Goal: Task Accomplishment & Management: Complete application form

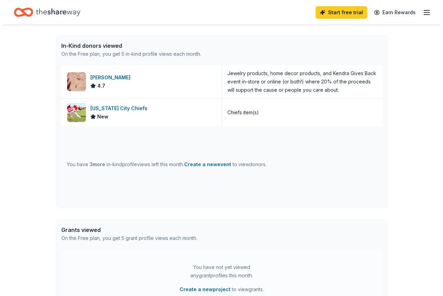
scroll to position [138, 0]
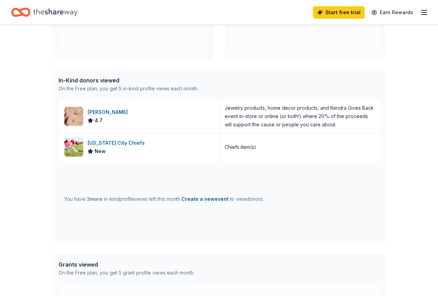
click at [210, 198] on button "Create a new event" at bounding box center [204, 199] width 47 height 8
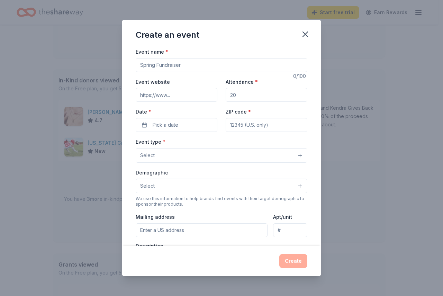
click at [188, 65] on input "Event name *" at bounding box center [222, 65] width 172 height 14
type input "Raise the Roof: Ceiling Tile Paint Night"
click at [257, 99] on input "Attendance *" at bounding box center [266, 95] width 82 height 14
type input "50"
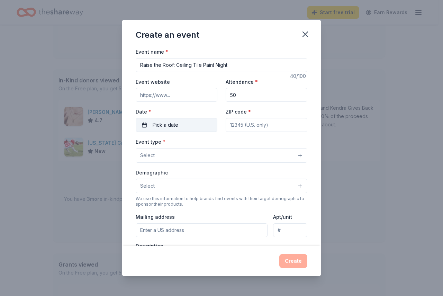
click at [186, 129] on button "Pick a date" at bounding box center [177, 125] width 82 height 14
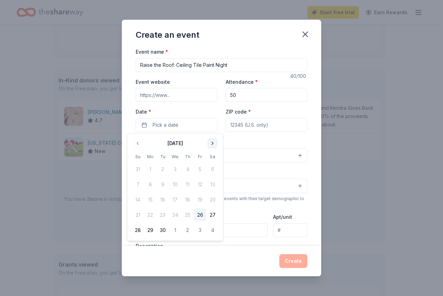
click at [213, 147] on button "Go to next month" at bounding box center [213, 143] width 10 height 10
click at [215, 145] on button "Go to next month" at bounding box center [213, 143] width 10 height 10
click at [202, 204] on button "14" at bounding box center [200, 199] width 12 height 12
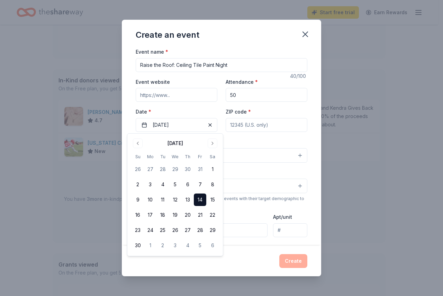
click at [200, 196] on button "14" at bounding box center [200, 199] width 12 height 12
click at [195, 200] on button "14" at bounding box center [200, 199] width 12 height 12
click at [252, 130] on input "ZIP code *" at bounding box center [266, 125] width 82 height 14
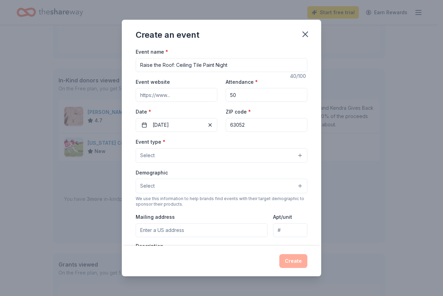
type input "63052"
click at [226, 167] on div "Event type * Select Demographic Select We use this information to help brands f…" at bounding box center [222, 210] width 172 height 146
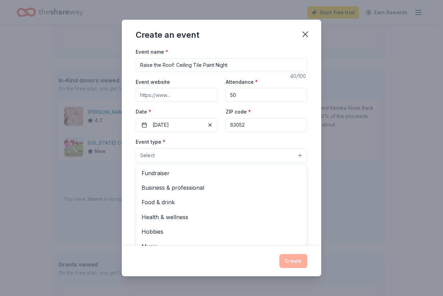
click at [217, 155] on button "Select" at bounding box center [222, 155] width 172 height 15
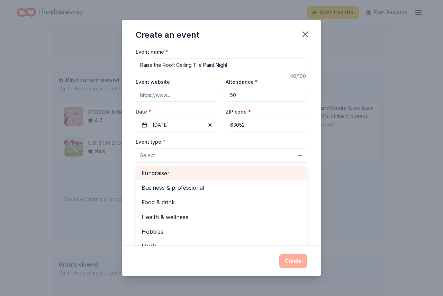
click at [206, 173] on span "Fundraiser" at bounding box center [221, 172] width 160 height 9
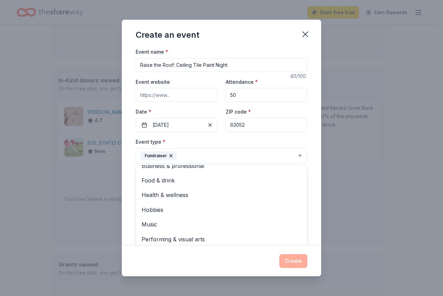
scroll to position [8, 0]
click at [315, 160] on div "Event name * Raise the Roof: Ceiling Tile Paint Night 40 /100 Event website Att…" at bounding box center [221, 146] width 199 height 198
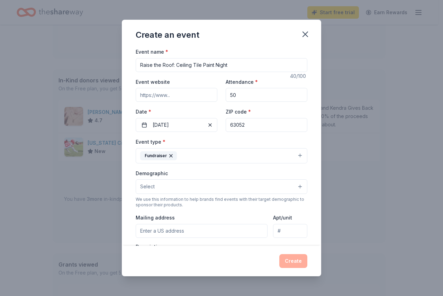
click at [191, 183] on button "Select" at bounding box center [222, 186] width 172 height 15
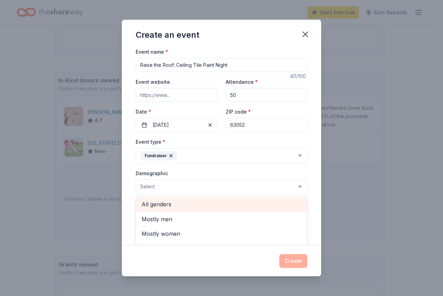
click at [187, 201] on span "All genders" at bounding box center [221, 204] width 160 height 9
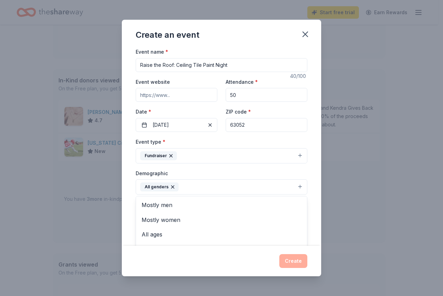
click at [310, 182] on div "Event name * Raise the Roof: Ceiling Tile Paint Night 40 /100 Event website Att…" at bounding box center [221, 146] width 199 height 198
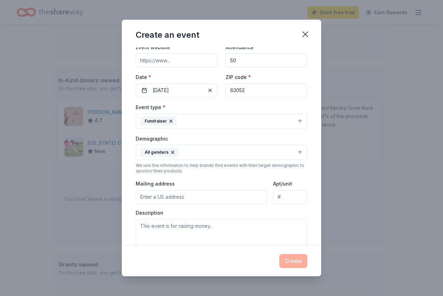
scroll to position [69, 0]
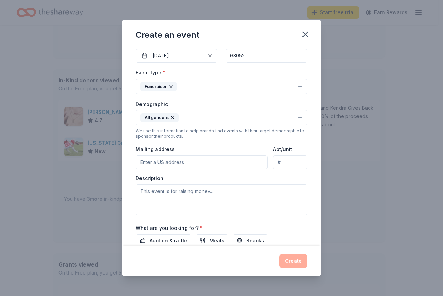
click at [183, 164] on input "Mailing address" at bounding box center [202, 162] width 132 height 14
type input "960 Windsor Harbor Road, Imperial, MO, 63052"
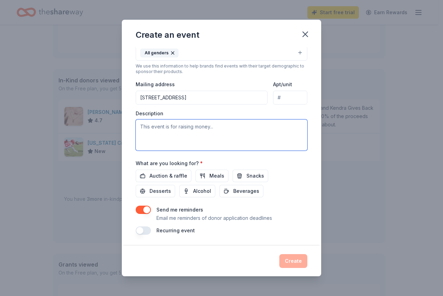
click at [160, 124] on textarea at bounding box center [222, 134] width 172 height 31
type textarea "T"
paste textarea "Our Student Council is creating a family friendly event to help beautify our sc…"
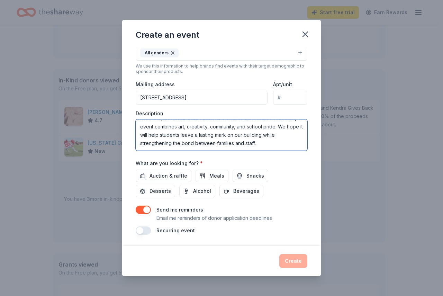
scroll to position [50, 0]
type textarea "Our Student Council is creating a family friendly event to help beautify our sc…"
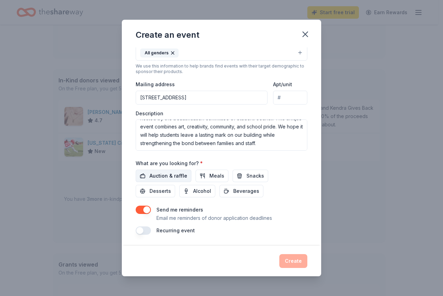
click at [164, 175] on span "Auction & raffle" at bounding box center [168, 176] width 38 height 8
click at [219, 173] on span "Meals" at bounding box center [216, 176] width 15 height 8
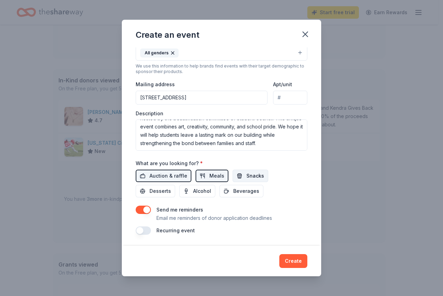
click at [242, 173] on button "Snacks" at bounding box center [250, 175] width 36 height 12
click at [162, 188] on span "Desserts" at bounding box center [159, 191] width 21 height 8
click at [256, 190] on button "Beverages" at bounding box center [241, 191] width 44 height 12
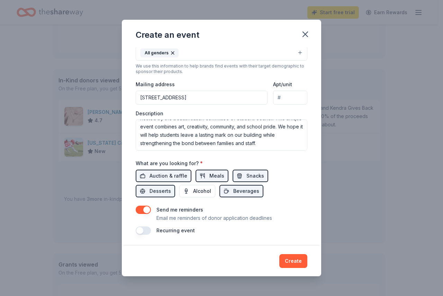
click at [144, 211] on button "button" at bounding box center [143, 209] width 15 height 8
click at [138, 211] on button "button" at bounding box center [143, 209] width 15 height 8
click at [289, 261] on button "Create" at bounding box center [293, 261] width 28 height 14
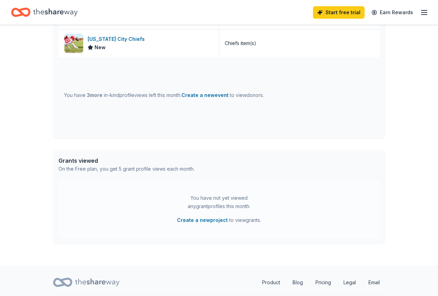
scroll to position [262, 0]
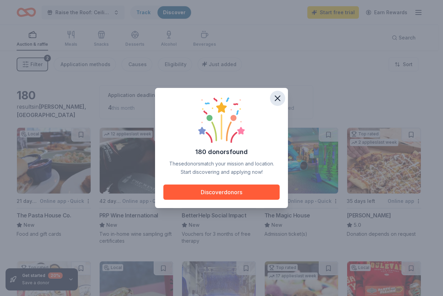
click at [278, 95] on icon "button" at bounding box center [278, 98] width 10 height 10
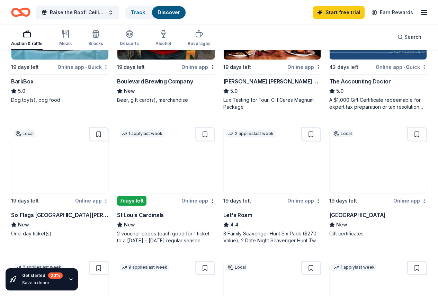
scroll to position [601, 0]
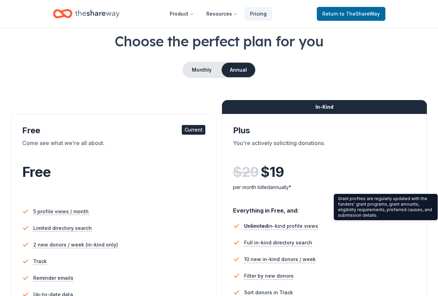
scroll to position [208, 0]
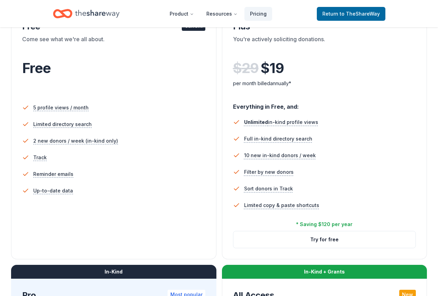
scroll to position [173, 0]
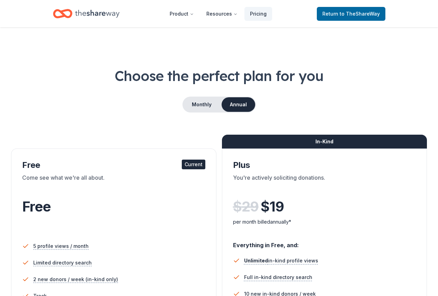
click at [95, 14] on icon "Home" at bounding box center [97, 14] width 44 height 8
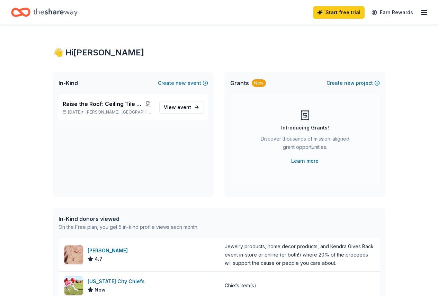
click at [421, 12] on line "button" at bounding box center [424, 12] width 6 height 0
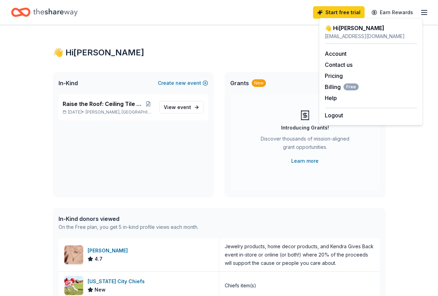
click at [235, 42] on div "👋 Hi Rebecca In-Kind Create new event Raise the Roof: Ceiling Tile Paint Night …" at bounding box center [219, 266] width 354 height 483
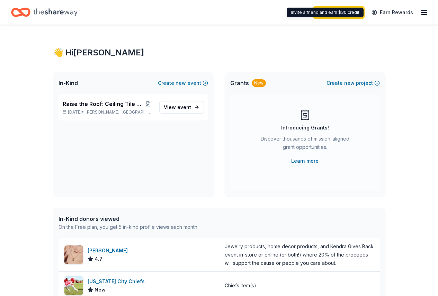
click at [420, 8] on icon "button" at bounding box center [424, 12] width 8 height 8
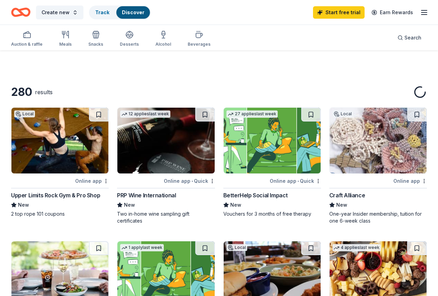
scroll to position [85, 0]
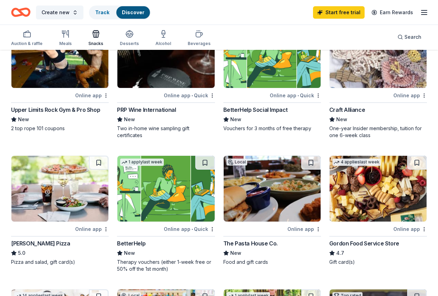
click at [100, 38] on div "Snacks" at bounding box center [95, 38] width 15 height 17
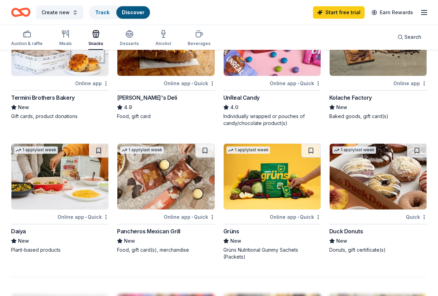
scroll to position [208, 0]
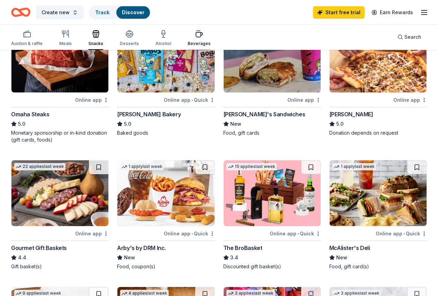
click at [206, 34] on div "button" at bounding box center [198, 34] width 23 height 8
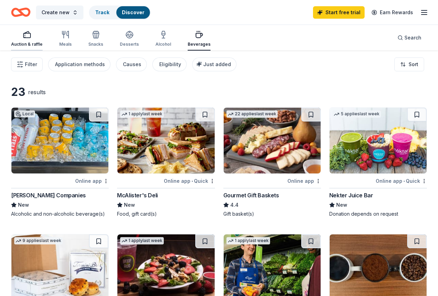
click at [30, 37] on rect "button" at bounding box center [27, 35] width 7 height 4
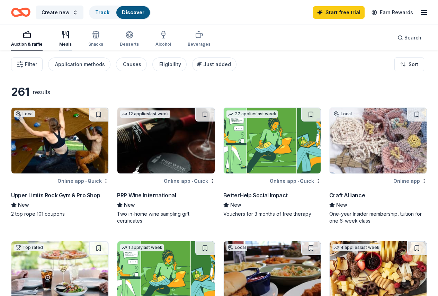
click at [72, 33] on div "button" at bounding box center [65, 34] width 12 height 8
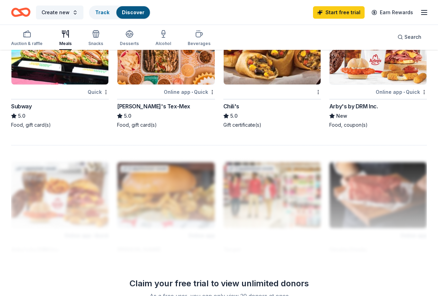
scroll to position [374, 0]
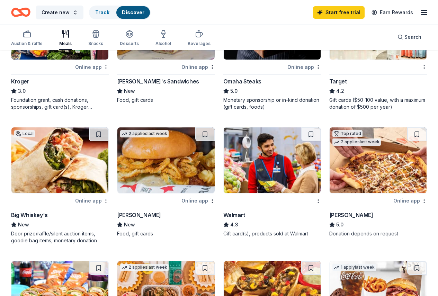
click at [313, 261] on img at bounding box center [271, 294] width 97 height 66
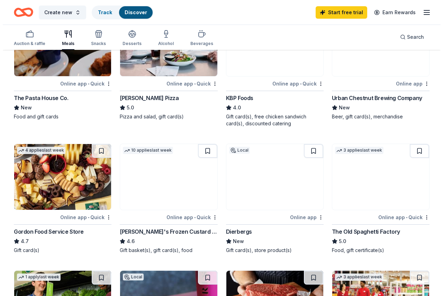
scroll to position [0, 0]
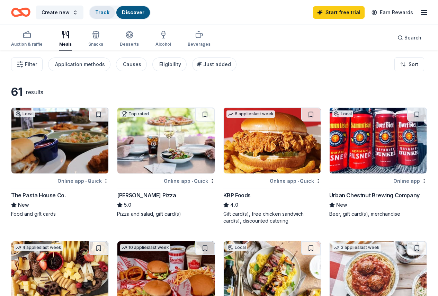
click at [105, 13] on link "Track" at bounding box center [102, 12] width 14 height 6
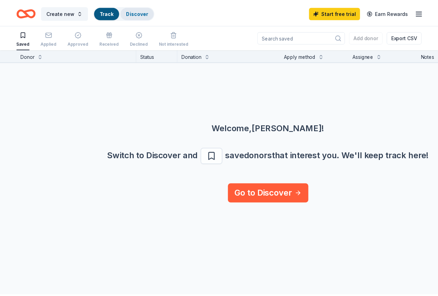
scroll to position [0, 0]
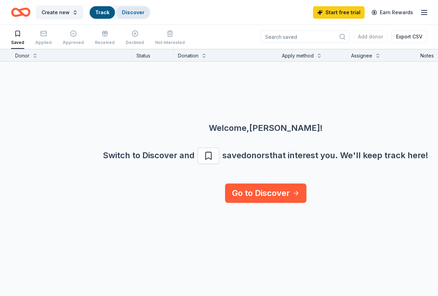
click at [132, 13] on link "Discover" at bounding box center [133, 12] width 22 height 6
